Goal: Task Accomplishment & Management: Manage account settings

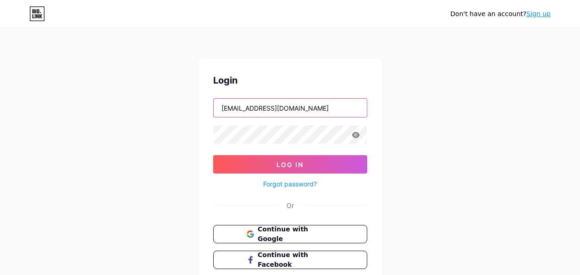
click at [290, 110] on input "[EMAIL_ADDRESS][DOMAIN_NAME]" at bounding box center [290, 108] width 153 height 18
type input "anil.aksu99@gmail.com"
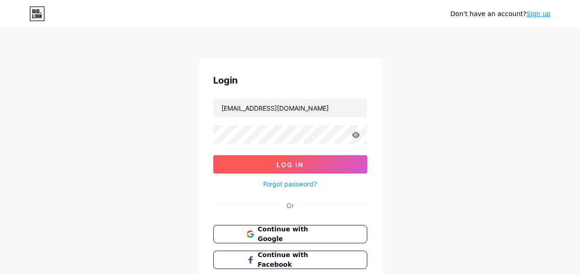
click at [319, 166] on button "Log In" at bounding box center [290, 164] width 154 height 18
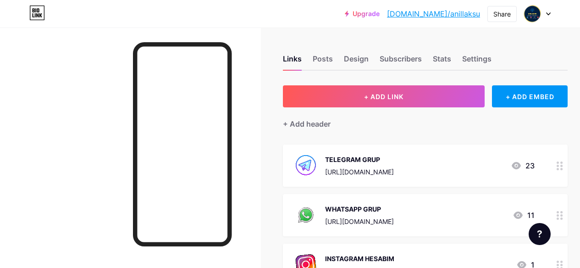
click at [123, 38] on div at bounding box center [130, 162] width 261 height 268
click at [546, 11] on div at bounding box center [537, 14] width 27 height 17
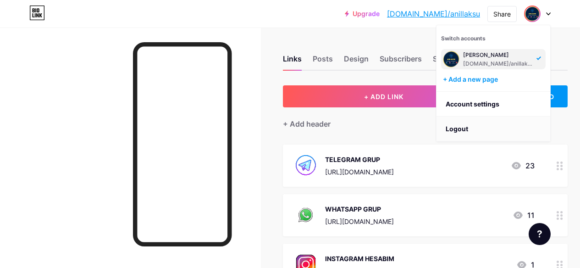
click at [468, 135] on li "Logout" at bounding box center [494, 129] width 114 height 25
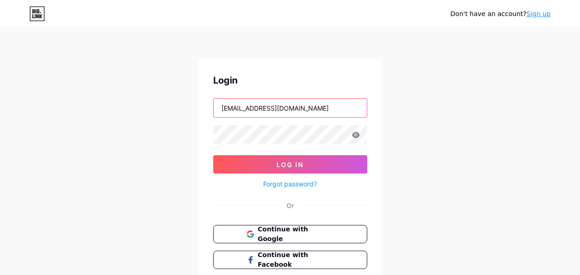
click at [287, 106] on input "anil.aksu99@gmail.com" at bounding box center [290, 108] width 153 height 18
type input "[EMAIL_ADDRESS][DOMAIN_NAME]"
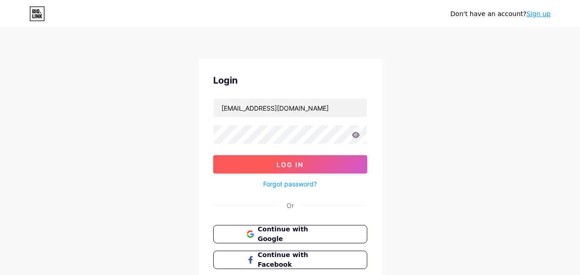
click at [322, 161] on button "Log In" at bounding box center [290, 164] width 154 height 18
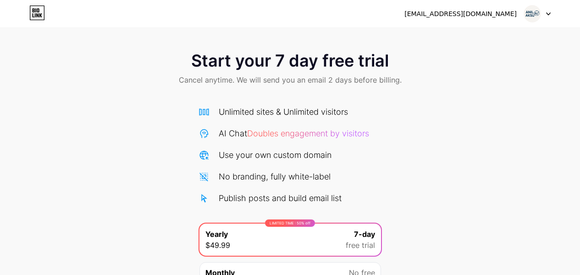
click at [544, 17] on div at bounding box center [537, 14] width 27 height 17
click at [506, 39] on li "Logout" at bounding box center [494, 37] width 114 height 25
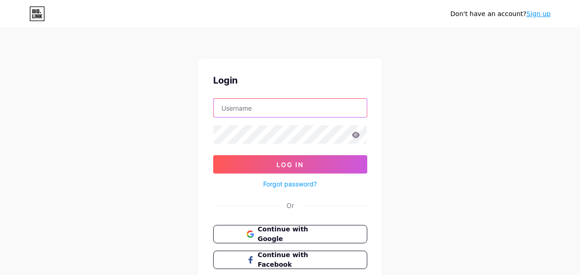
type input "[EMAIL_ADDRESS][DOMAIN_NAME]"
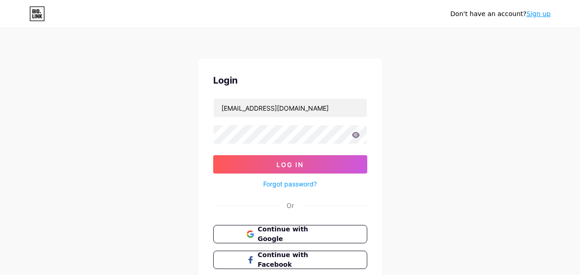
click at [276, 44] on div "Don't have an account? Sign up Login anilaksu.finans@gmail.com Log In Forgot pa…" at bounding box center [290, 169] width 580 height 339
click at [304, 238] on span "Continue with Google" at bounding box center [295, 234] width 77 height 20
